Goal: Information Seeking & Learning: Learn about a topic

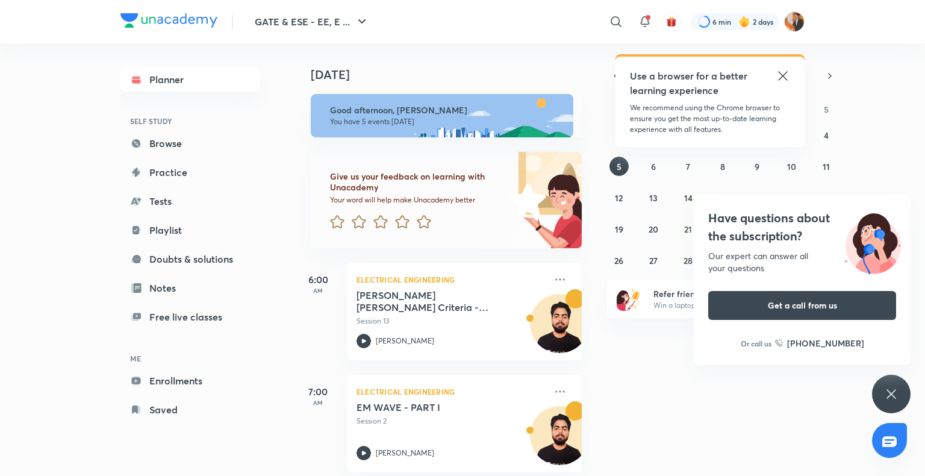
click at [888, 403] on div "Have questions about the subscription? Our expert can answer all your questions…" at bounding box center [891, 393] width 39 height 39
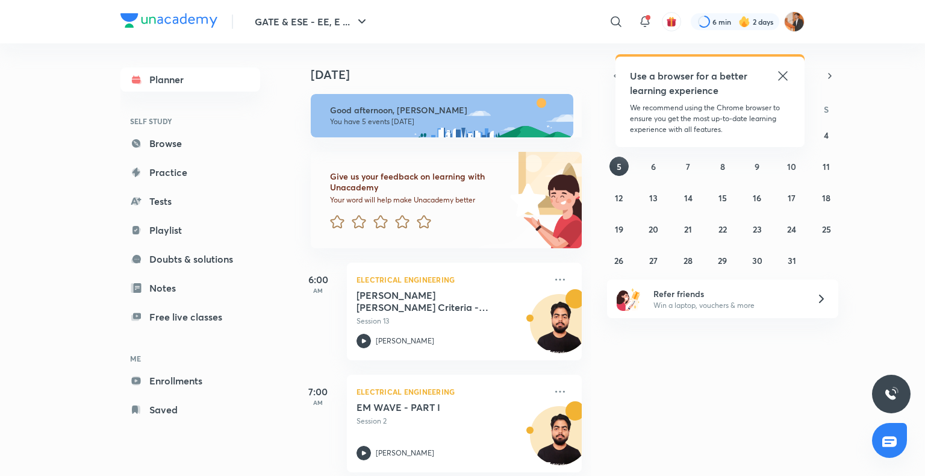
click at [785, 76] on icon at bounding box center [782, 76] width 14 height 14
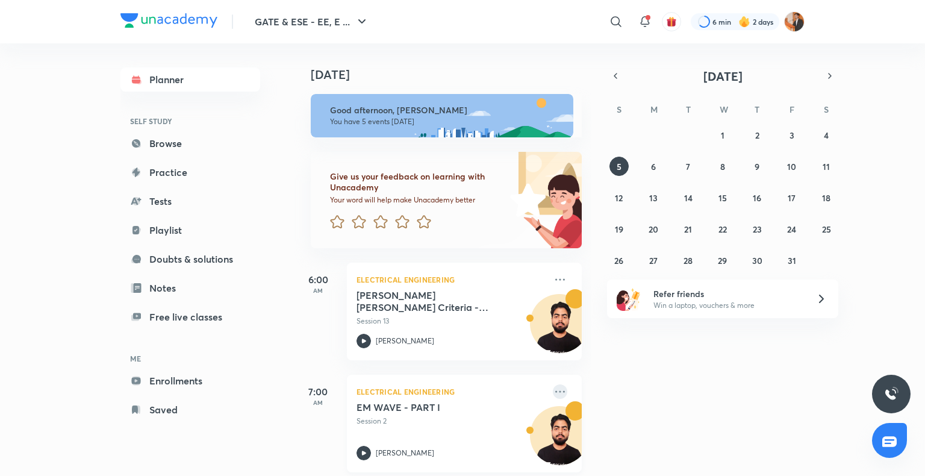
click at [553, 395] on icon at bounding box center [560, 391] width 14 height 14
click at [640, 340] on div "Today Good afternoon, Ayush You have 5 events today Give us your feedback on le…" at bounding box center [608, 259] width 628 height 432
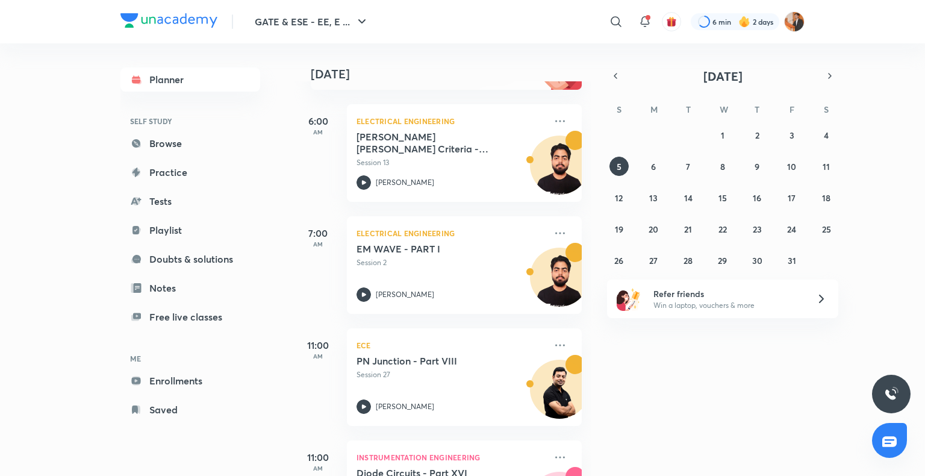
scroll to position [159, 0]
click at [553, 231] on icon at bounding box center [560, 232] width 14 height 14
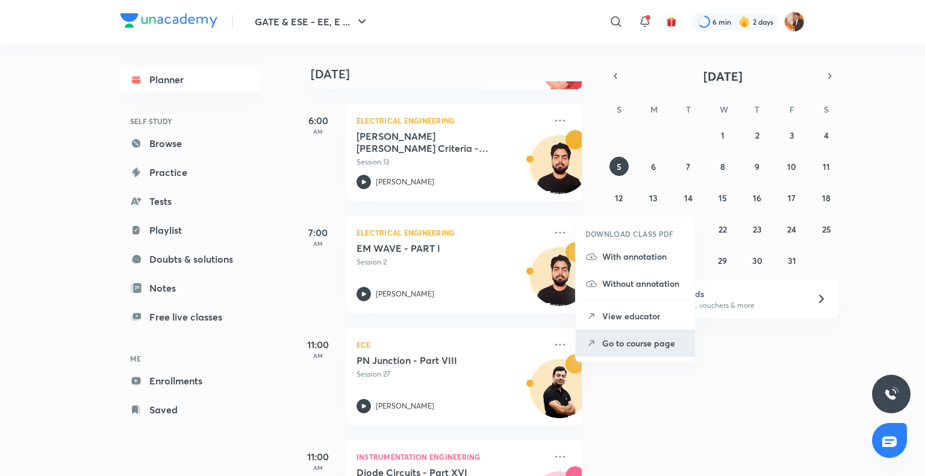
click at [617, 340] on p "Go to course page" at bounding box center [643, 342] width 83 height 13
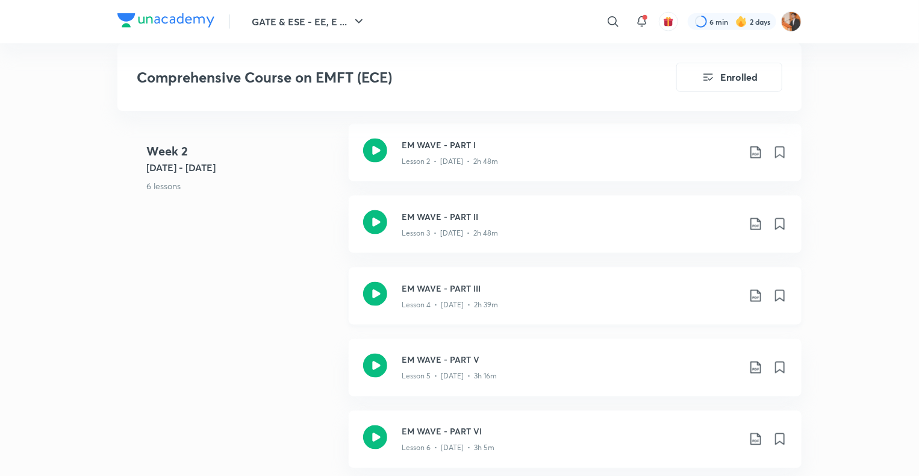
scroll to position [810, 0]
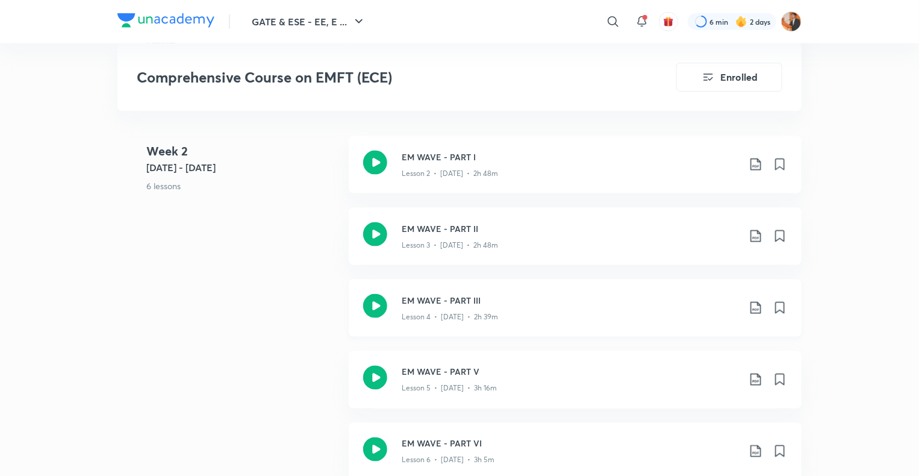
click at [539, 316] on div "Lesson 4 • Oct 30 • 2h 39m" at bounding box center [569, 314] width 337 height 16
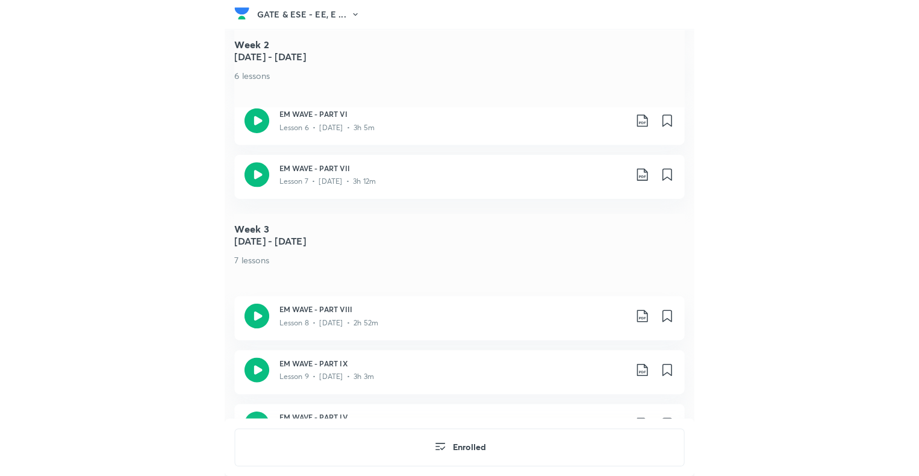
scroll to position [1111, 0]
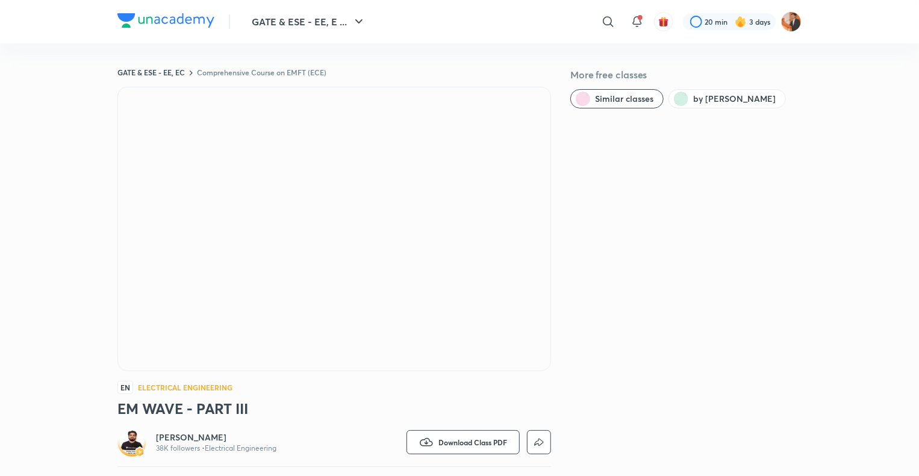
scroll to position [679, 0]
